Goal: Task Accomplishment & Management: Manage account settings

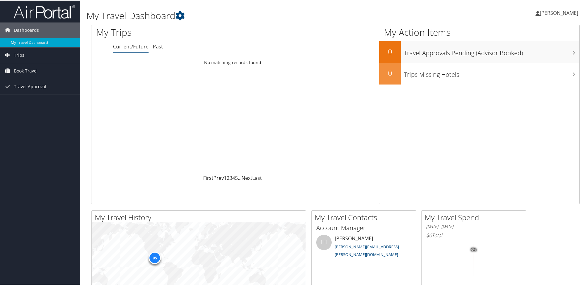
click at [552, 12] on span "[PERSON_NAME]" at bounding box center [559, 12] width 38 height 7
click at [521, 54] on link "View Travel Profile" at bounding box center [542, 55] width 69 height 10
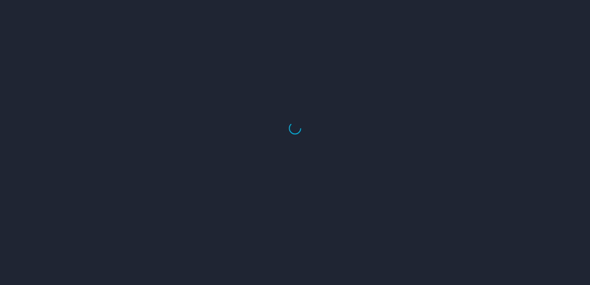
select select "US"
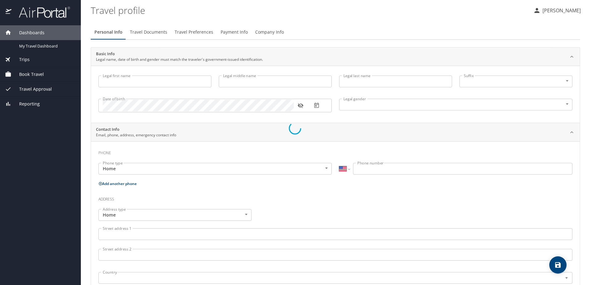
type input "Ivan"
type input "Noe"
type input "Gutierrez Ortiz"
type input "Male"
type input "Bertha"
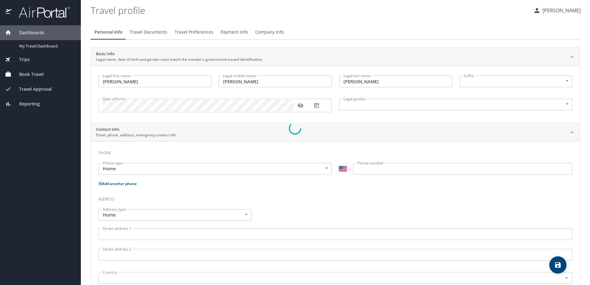
type input "Cardoza"
select select "ZZ"
type input "+44 22 0895 20"
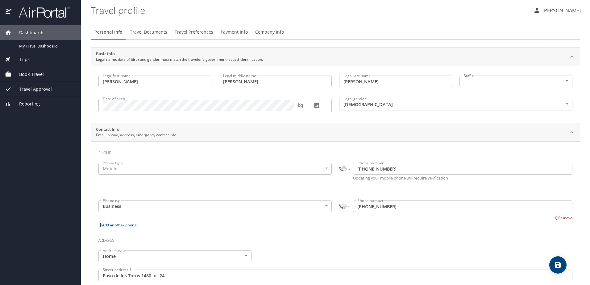
click at [298, 107] on icon "button" at bounding box center [301, 105] width 6 height 6
click at [297, 106] on button "button" at bounding box center [301, 106] width 14 height 14
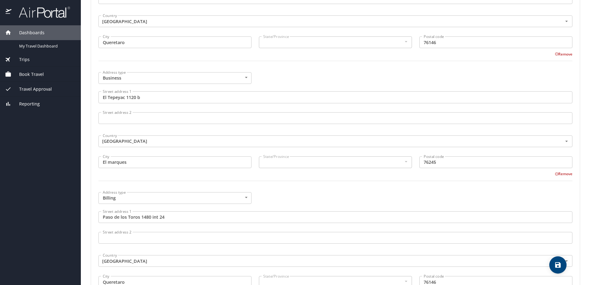
scroll to position [309, 0]
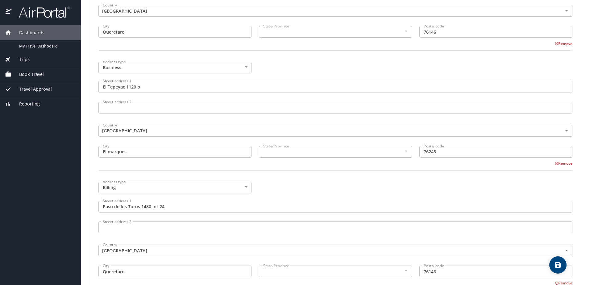
click at [403, 151] on div at bounding box center [406, 151] width 7 height 7
click at [432, 152] on input "76245" at bounding box center [496, 152] width 153 height 12
click at [276, 184] on div "Address type Billing Billing Address type Street address 1 Paso de los Toros 14…" at bounding box center [336, 232] width 482 height 108
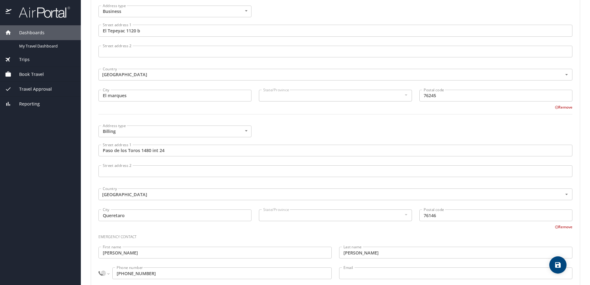
scroll to position [379, 0]
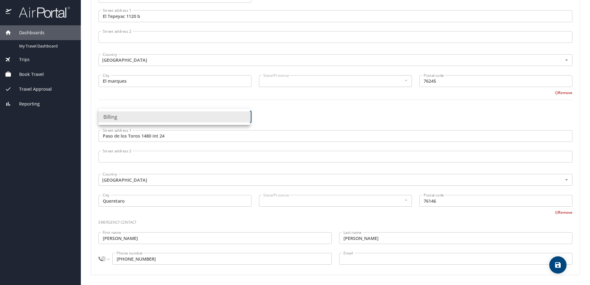
click at [246, 118] on body "Dashboards My Travel Dashboard Trips Current / Future Trips Past Trips Trips Mi…" at bounding box center [295, 142] width 590 height 285
click at [278, 113] on div at bounding box center [295, 142] width 590 height 285
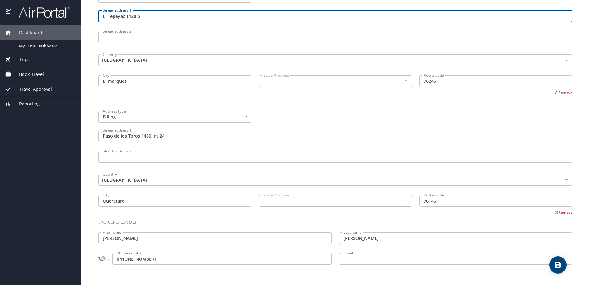
drag, startPoint x: 149, startPoint y: 16, endPoint x: 99, endPoint y: 17, distance: 50.6
click at [99, 17] on input "El Tepeyac 1120 b" at bounding box center [335, 16] width 474 height 12
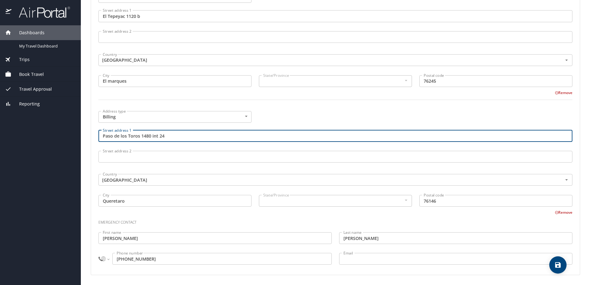
click at [178, 136] on input "Paso de los Toros 1480 int 24" at bounding box center [335, 136] width 474 height 12
paste input "El Tepeyac 1120 b"
type input "El Tepeyac 1120 b"
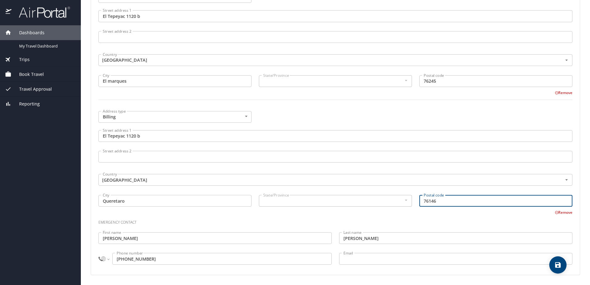
click at [454, 201] on input "76146" at bounding box center [496, 201] width 153 height 12
type input "76245"
click at [406, 215] on div "Emergency contact" at bounding box center [336, 220] width 482 height 17
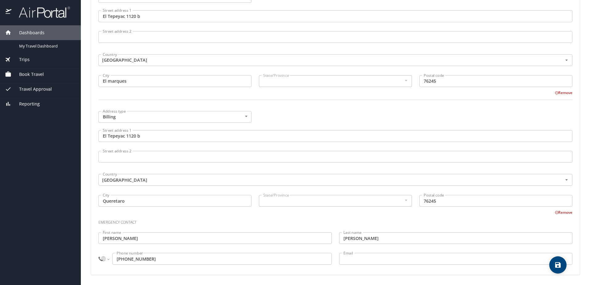
click at [406, 218] on h3 "Emergency contact" at bounding box center [335, 221] width 474 height 10
click at [403, 259] on input "Email" at bounding box center [455, 259] width 233 height 12
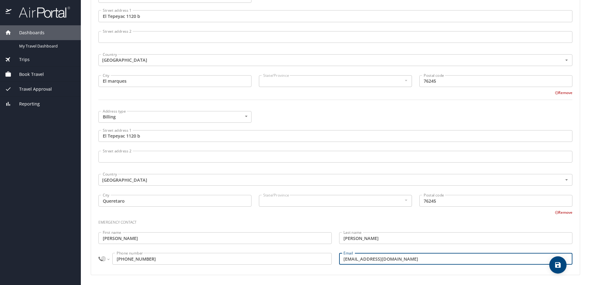
type input "berthagcl@gmail.com"
click at [558, 263] on icon "save" at bounding box center [557, 264] width 7 height 7
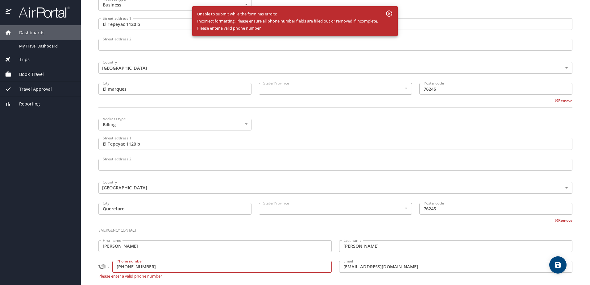
scroll to position [387, 0]
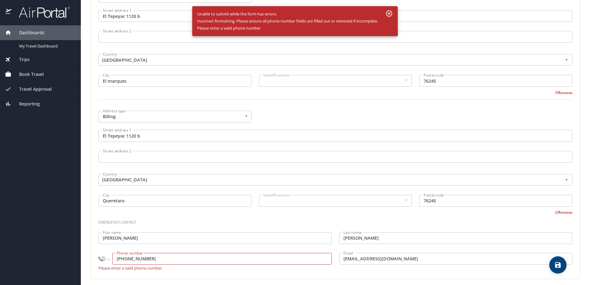
click at [168, 260] on input "+44 22 0895 20" at bounding box center [221, 259] width 219 height 12
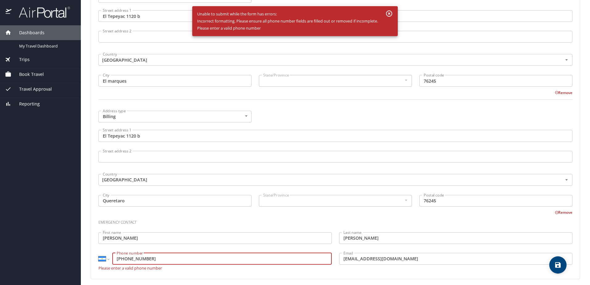
select select "AR"
type input "4"
select select "US"
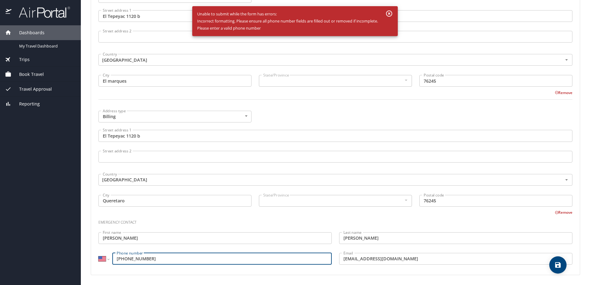
type input "(442) 208-9520"
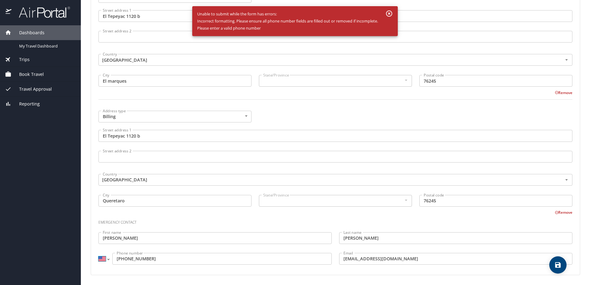
click at [107, 259] on select "International Afghanistan Åland Islands Albania Algeria American Samoa Andorra …" at bounding box center [103, 259] width 10 height 12
select select "MX"
click at [98, 253] on select "International Afghanistan Åland Islands Albania Algeria American Samoa Andorra …" at bounding box center [103, 259] width 10 height 12
type input "442 208 9520"
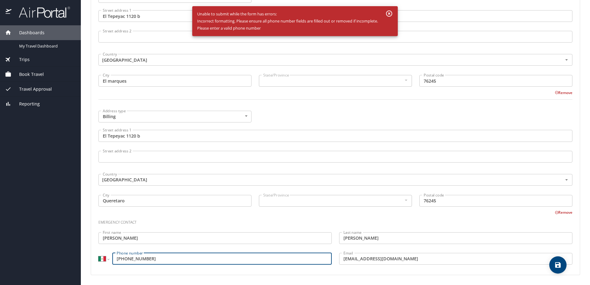
click at [560, 268] on icon "save" at bounding box center [557, 264] width 7 height 7
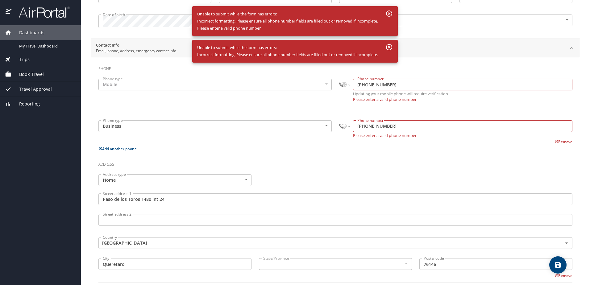
scroll to position [79, 0]
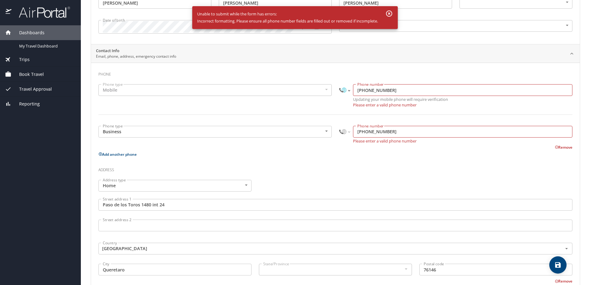
click at [345, 90] on select "International Afghanistan Åland Islands Albania Algeria American Samoa Andorra …" at bounding box center [344, 90] width 10 height 12
select select "MX"
click at [339, 84] on select "International Afghanistan Åland Islands Albania Algeria American Samoa Andorra …" at bounding box center [344, 90] width 10 height 12
click at [344, 133] on select "International Afghanistan Åland Islands Albania Algeria American Samoa Andorra …" at bounding box center [344, 132] width 10 height 12
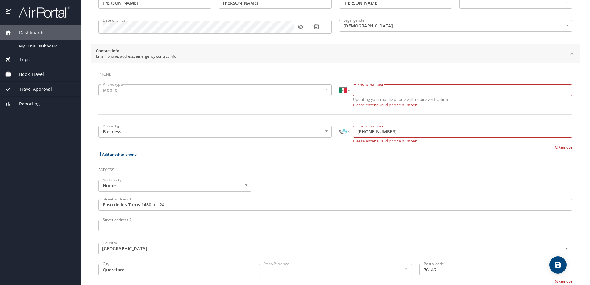
select select "MX"
click at [339, 126] on select "International Afghanistan Åland Islands Albania Algeria American Samoa Andorra …" at bounding box center [344, 132] width 10 height 12
click at [373, 91] on input "Phone number" at bounding box center [462, 90] width 219 height 12
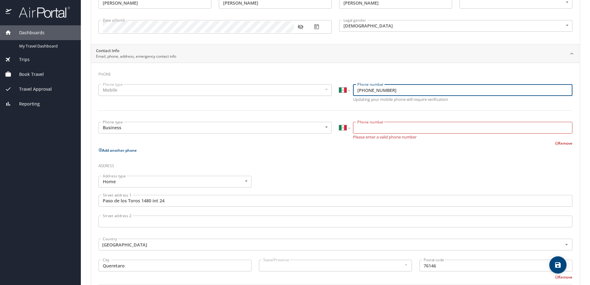
type input "442 208 9853"
click at [394, 129] on input "Phone number" at bounding box center [462, 128] width 219 height 12
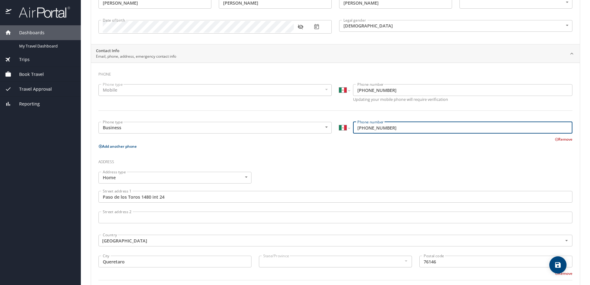
type input "442 208 9853"
click at [560, 265] on icon "save" at bounding box center [558, 265] width 6 height 6
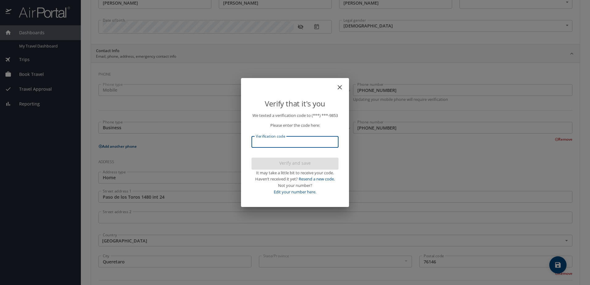
click at [323, 146] on input "Verification code" at bounding box center [295, 142] width 87 height 12
type input "832844"
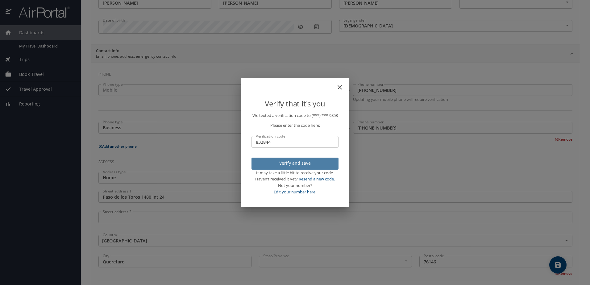
click at [311, 167] on span "Verify and save" at bounding box center [295, 164] width 77 height 8
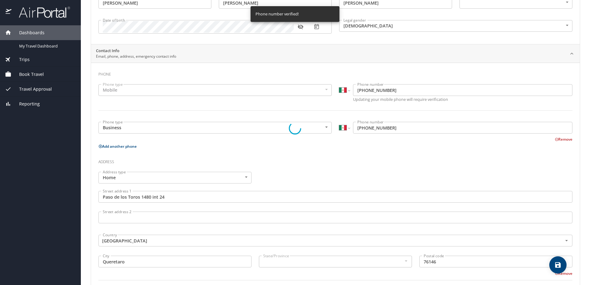
select select "MX"
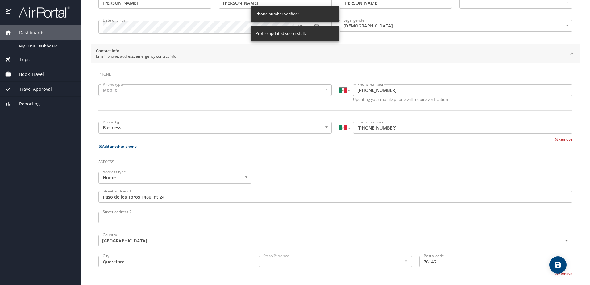
select select "MX"
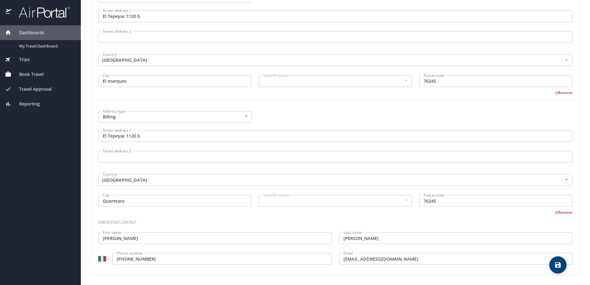
scroll to position [0, 0]
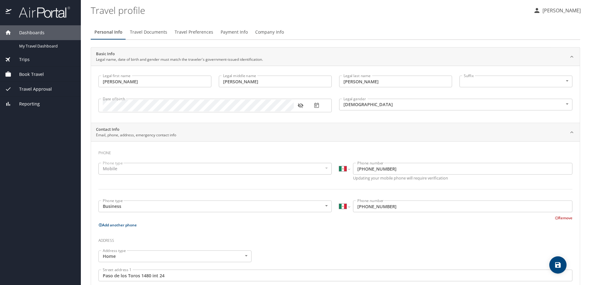
click at [150, 35] on span "Travel Documents" at bounding box center [148, 32] width 37 height 8
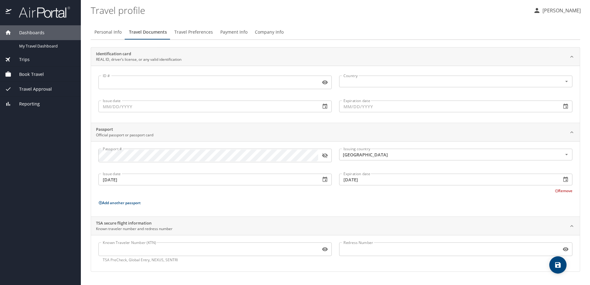
click at [325, 156] on icon "button" at bounding box center [325, 155] width 6 height 5
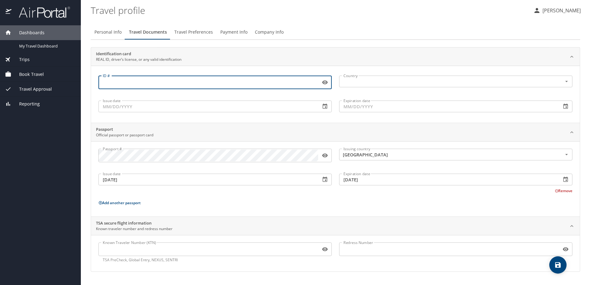
click at [154, 84] on input "ID #" at bounding box center [208, 83] width 220 height 12
type input "Q143972-02"
click at [368, 82] on input "text" at bounding box center [446, 81] width 211 height 8
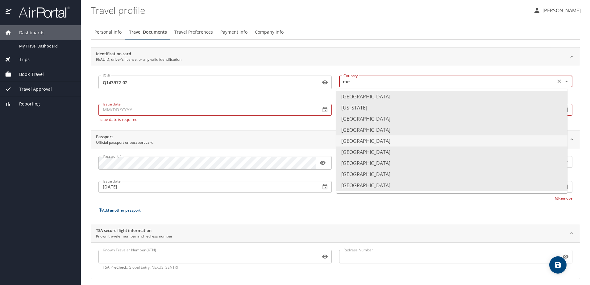
click at [358, 141] on li "Mexico" at bounding box center [451, 141] width 231 height 11
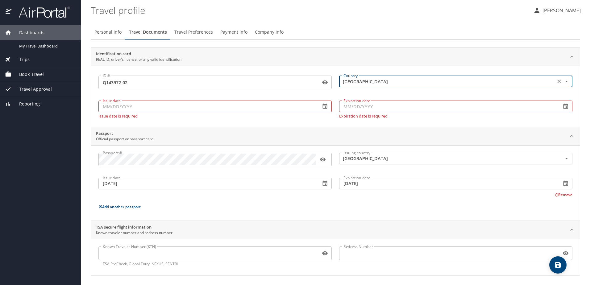
type input "Mexico"
click at [177, 105] on input "Issue date" at bounding box center [206, 107] width 217 height 12
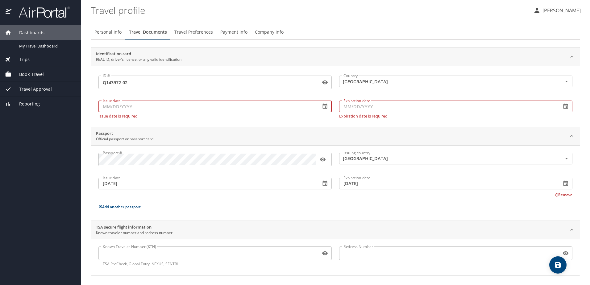
click at [324, 108] on icon "button" at bounding box center [325, 106] width 5 height 5
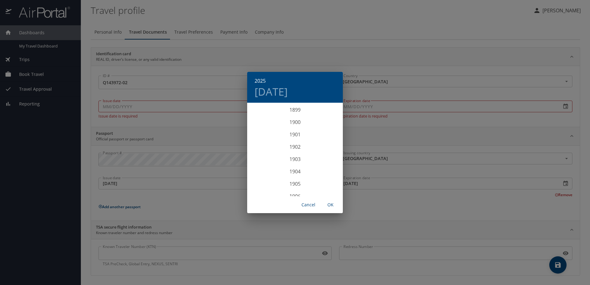
scroll to position [1519, 0]
click at [296, 111] on div "2022" at bounding box center [295, 110] width 96 height 12
click at [260, 115] on div "Jan" at bounding box center [263, 115] width 32 height 23
click at [270, 146] on p "3" at bounding box center [270, 147] width 2 height 4
click at [330, 203] on span "OK" at bounding box center [330, 205] width 15 height 8
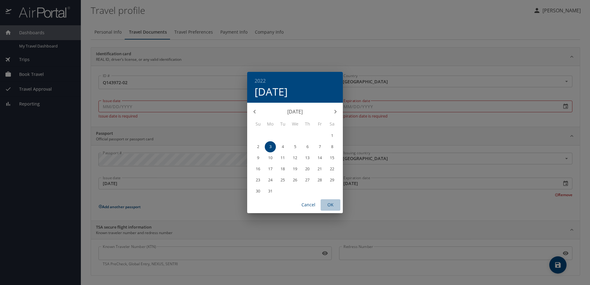
type input "01/03/2022"
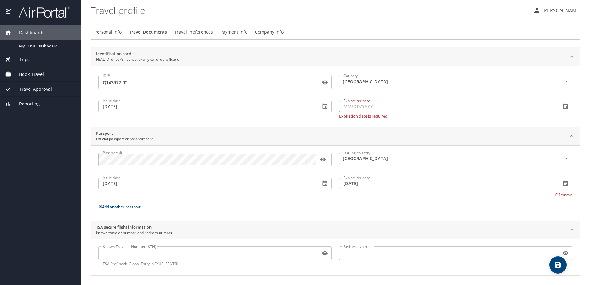
click at [563, 106] on icon "button" at bounding box center [566, 106] width 6 height 6
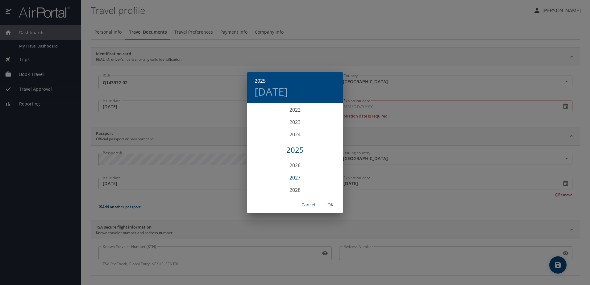
click at [297, 177] on div "2027" at bounding box center [295, 178] width 96 height 12
click at [266, 115] on div "Jan" at bounding box center [263, 115] width 32 height 23
click at [257, 146] on span "3" at bounding box center [258, 147] width 11 height 4
click at [332, 205] on span "OK" at bounding box center [330, 205] width 15 height 8
type input "01/03/2027"
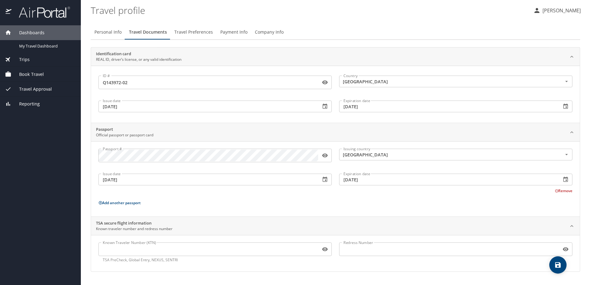
click at [557, 269] on icon "save" at bounding box center [557, 264] width 7 height 7
click at [191, 32] on span "Travel Preferences" at bounding box center [193, 32] width 39 height 8
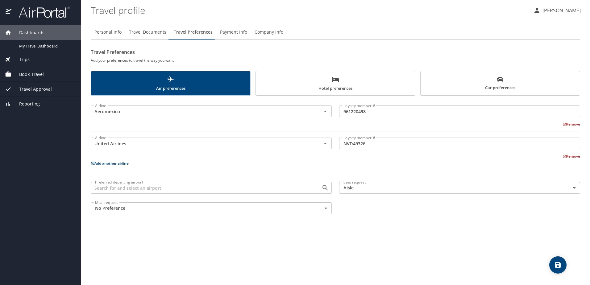
click at [115, 164] on button "Add another airline" at bounding box center [110, 163] width 38 height 5
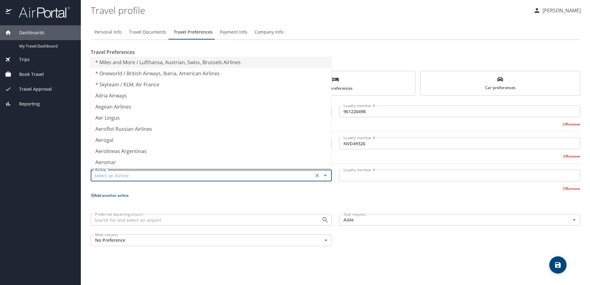
click at [115, 175] on input "text" at bounding box center [202, 176] width 219 height 8
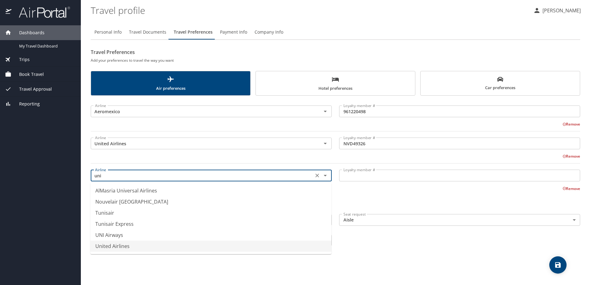
click at [119, 247] on li "United Airlines" at bounding box center [210, 246] width 241 height 11
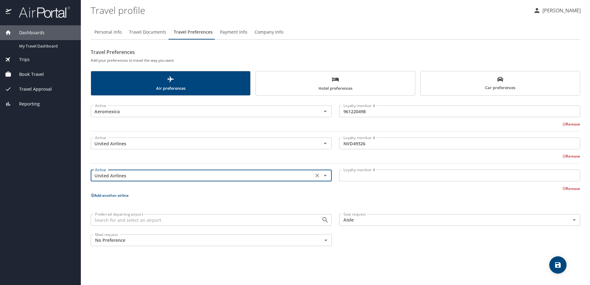
click at [358, 177] on input "Loyalty member #" at bounding box center [459, 176] width 241 height 12
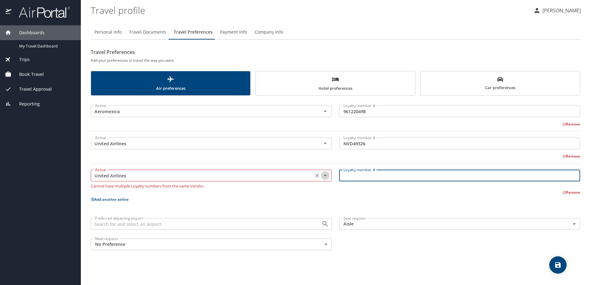
click at [328, 176] on icon "Open" at bounding box center [325, 175] width 7 height 7
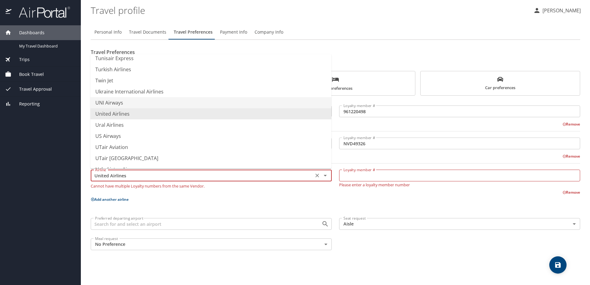
scroll to position [4693, 0]
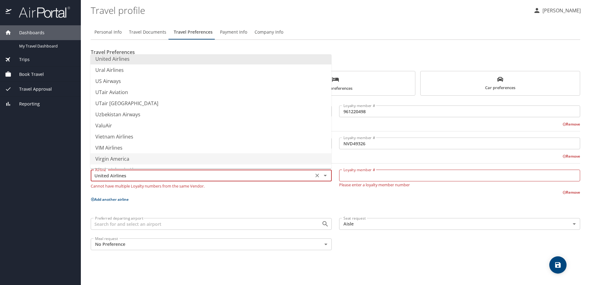
type input "Virgin America"
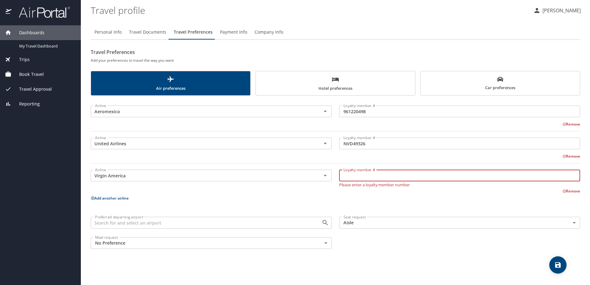
click at [374, 177] on input "Loyalty member #" at bounding box center [459, 176] width 241 height 12
type input "NVD49326"
click at [373, 198] on p "Add another airline" at bounding box center [336, 198] width 490 height 8
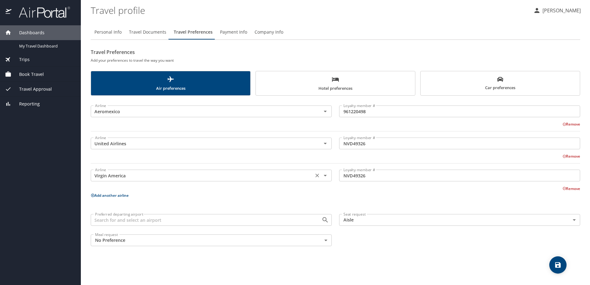
click at [326, 176] on icon "Open" at bounding box center [325, 176] width 3 height 2
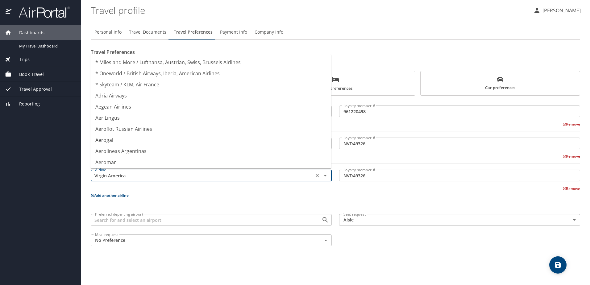
scroll to position [4690, 0]
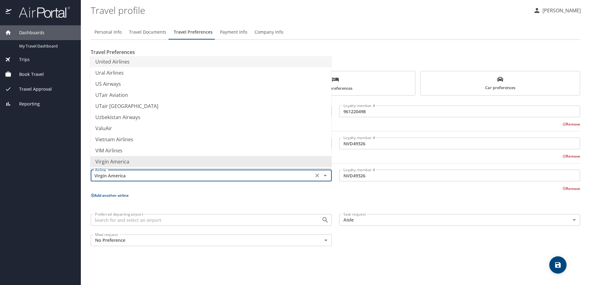
click at [116, 62] on li "United Airlines" at bounding box center [210, 61] width 241 height 11
type input "United Airlines"
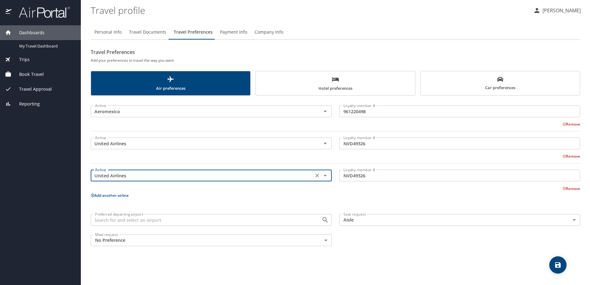
click at [209, 196] on p "Add another airline" at bounding box center [336, 196] width 490 height 8
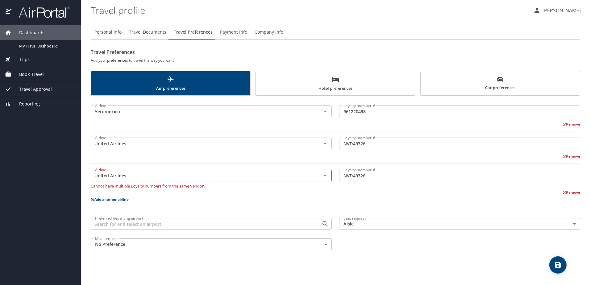
click at [574, 193] on button "Remove" at bounding box center [572, 192] width 18 height 5
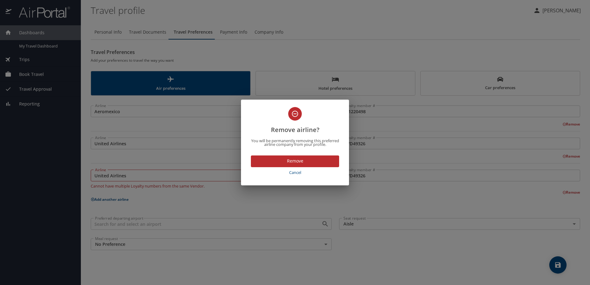
click at [305, 162] on span "Remove" at bounding box center [295, 161] width 78 height 8
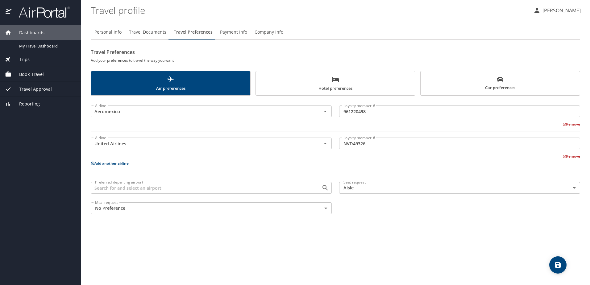
click at [324, 86] on span "Hotel preferences" at bounding box center [336, 84] width 152 height 16
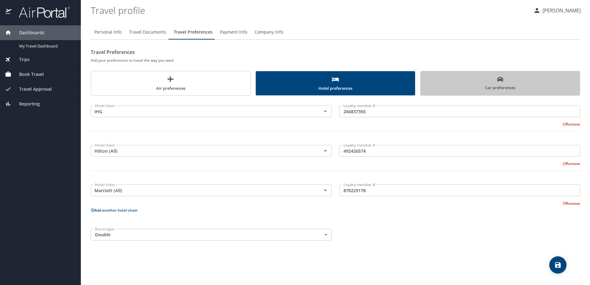
click at [499, 86] on span "Car preferences" at bounding box center [500, 83] width 152 height 15
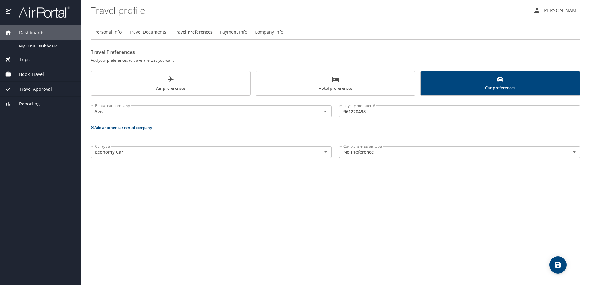
click at [232, 32] on span "Payment Info" at bounding box center [233, 32] width 27 height 8
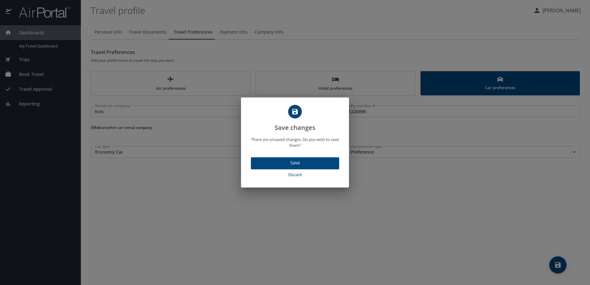
click at [288, 162] on span "Save" at bounding box center [295, 163] width 78 height 8
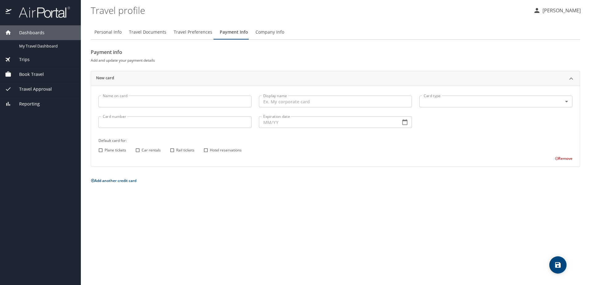
click at [140, 102] on input "Name on card" at bounding box center [174, 102] width 153 height 12
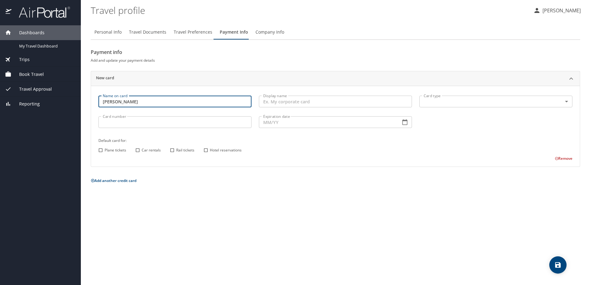
type input "Ivan Gutierrez"
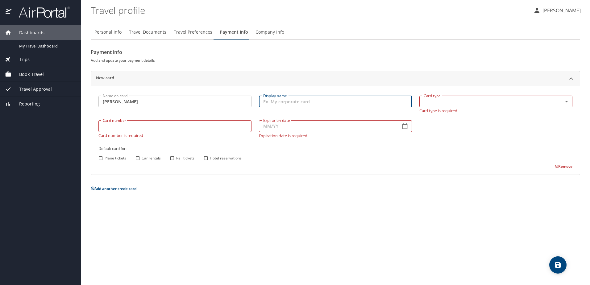
click at [284, 103] on input "Display name" at bounding box center [335, 102] width 153 height 12
type input "My Corporate Card - Autoliv"
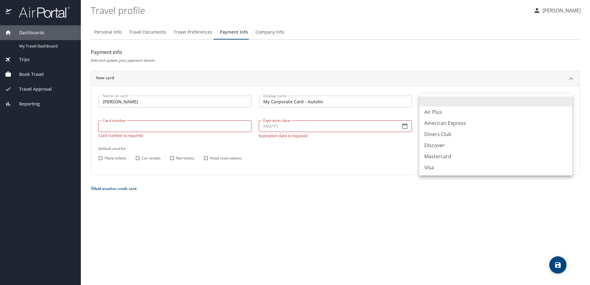
click at [459, 100] on body "Dashboards My Travel Dashboard Trips Current / Future Trips Past Trips Trips Mi…" at bounding box center [295, 142] width 590 height 285
click at [446, 167] on li "Visa" at bounding box center [496, 167] width 153 height 11
type input "VI"
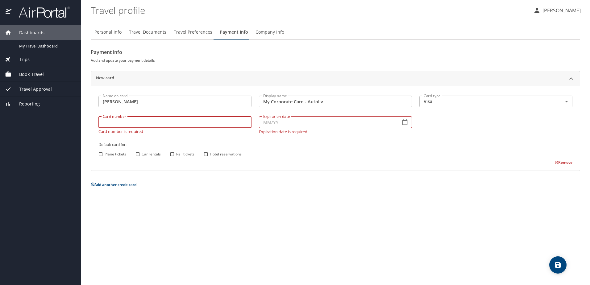
click at [143, 127] on input "Card number" at bounding box center [174, 122] width 153 height 12
type input "4808017021488119"
click at [294, 121] on input "Expiration date" at bounding box center [327, 122] width 137 height 12
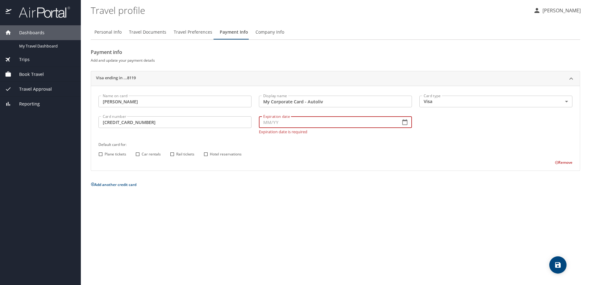
click at [404, 123] on icon "button" at bounding box center [405, 122] width 6 height 6
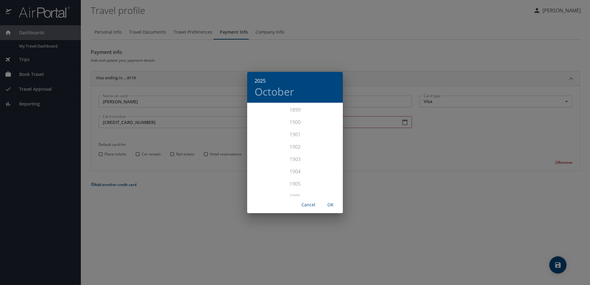
scroll to position [1519, 0]
click at [298, 190] on div "2028" at bounding box center [295, 190] width 96 height 12
click at [261, 160] on div "Jul" at bounding box center [263, 161] width 32 height 23
click at [329, 204] on span "OK" at bounding box center [330, 205] width 15 height 8
type input "07/28"
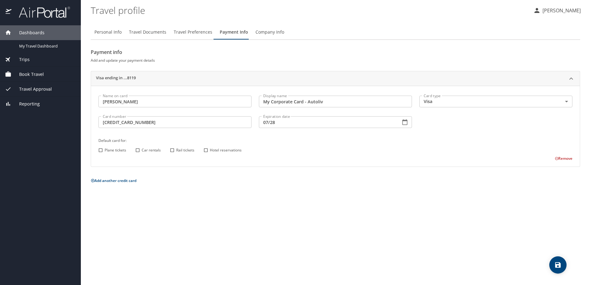
click at [101, 151] on input "Plane tickets" at bounding box center [101, 150] width 8 height 8
checkbox input "true"
click at [137, 151] on input "Car rentals" at bounding box center [138, 150] width 8 height 8
checkbox input "true"
click at [173, 151] on input "Rail tickets" at bounding box center [172, 150] width 8 height 8
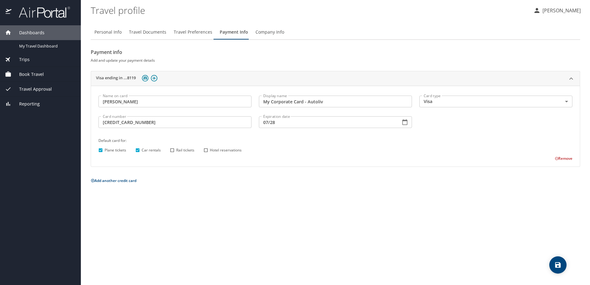
checkbox input "true"
click at [207, 150] on input "Hotel reservations" at bounding box center [206, 150] width 8 height 8
checkbox input "true"
click at [558, 266] on icon "save" at bounding box center [557, 264] width 7 height 7
click at [271, 34] on span "Company Info" at bounding box center [270, 32] width 29 height 8
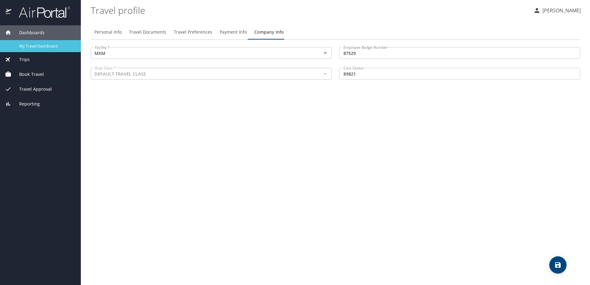
click at [41, 46] on span "My Travel Dashboard" at bounding box center [46, 46] width 54 height 6
